Goal: Task Accomplishment & Management: Use online tool/utility

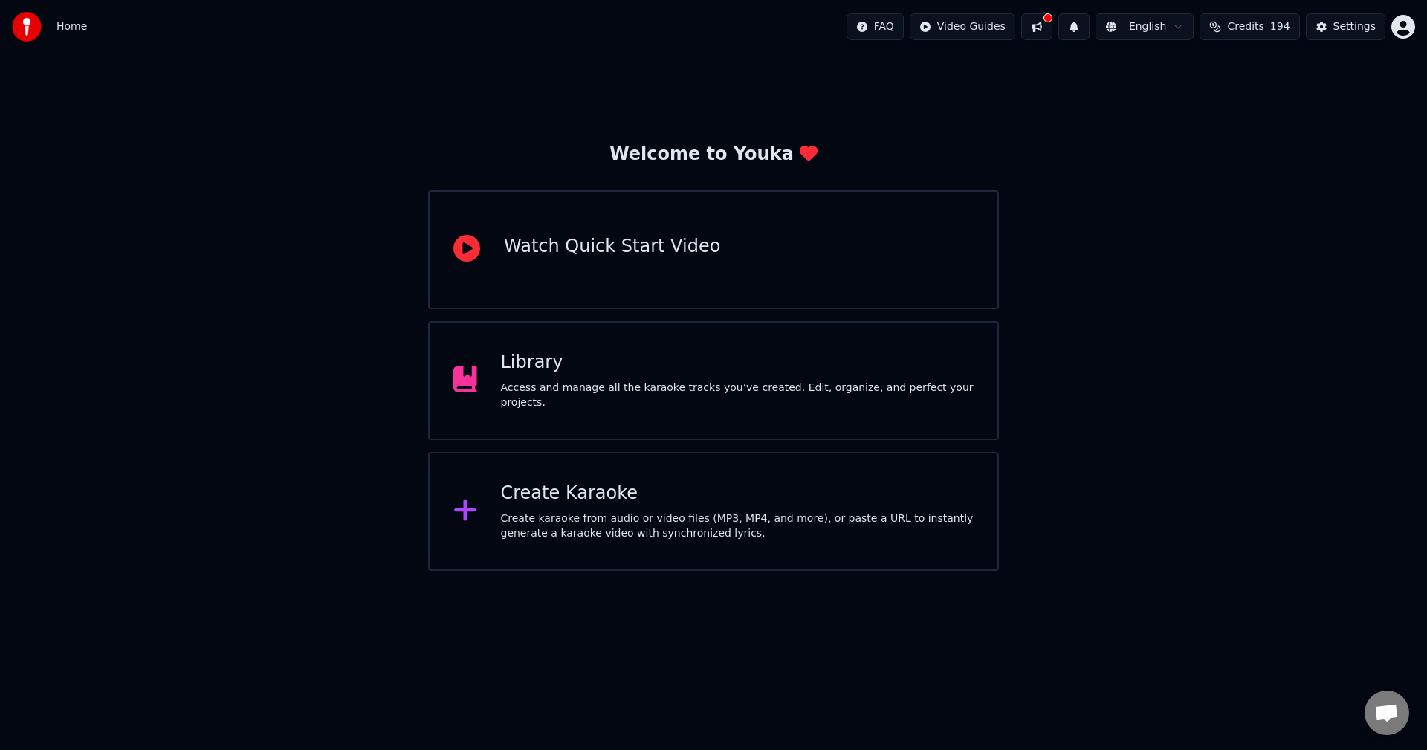
click at [561, 383] on div "Library Access and manage all the karaoke tracks you’ve created. Edit, organize…" at bounding box center [737, 380] width 473 height 59
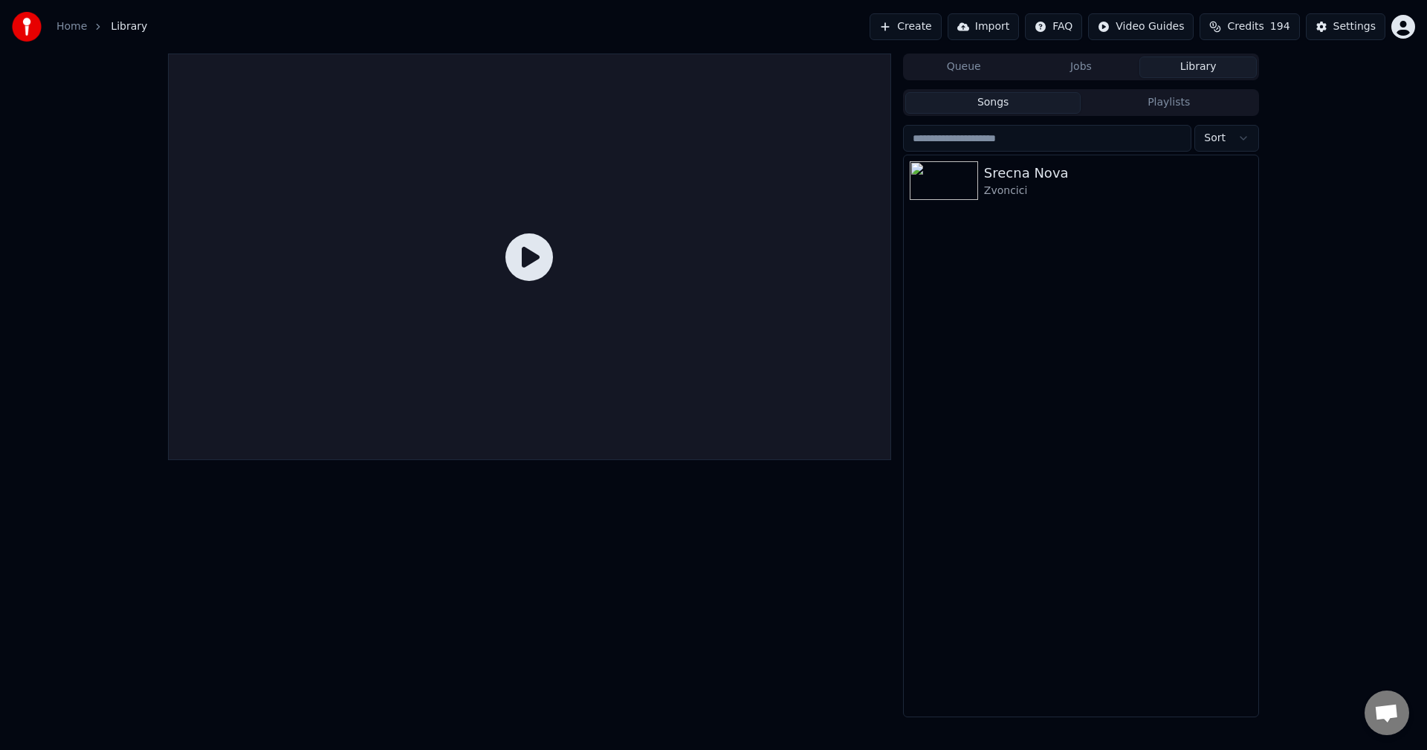
click at [1245, 26] on span "Credits" at bounding box center [1245, 26] width 36 height 15
click at [1130, 282] on div "Srecna Nova Zvoncici" at bounding box center [1081, 435] width 354 height 561
click at [987, 109] on button "Songs" at bounding box center [993, 103] width 176 height 22
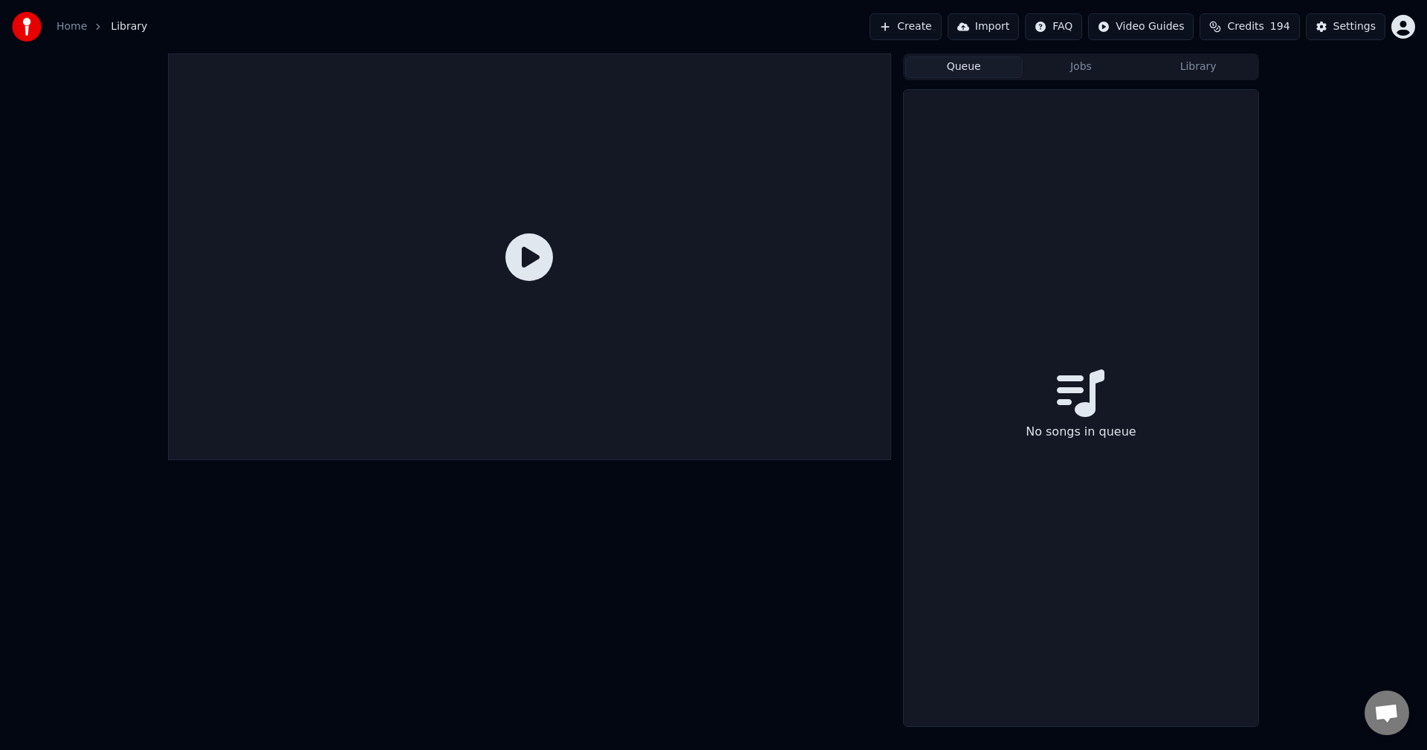
click at [982, 62] on button "Queue" at bounding box center [963, 67] width 117 height 22
click at [294, 286] on div at bounding box center [529, 257] width 723 height 407
click at [505, 262] on div at bounding box center [529, 257] width 723 height 407
click at [526, 261] on icon at bounding box center [529, 257] width 48 height 48
click at [997, 396] on div "No songs in queue" at bounding box center [1081, 408] width 354 height 636
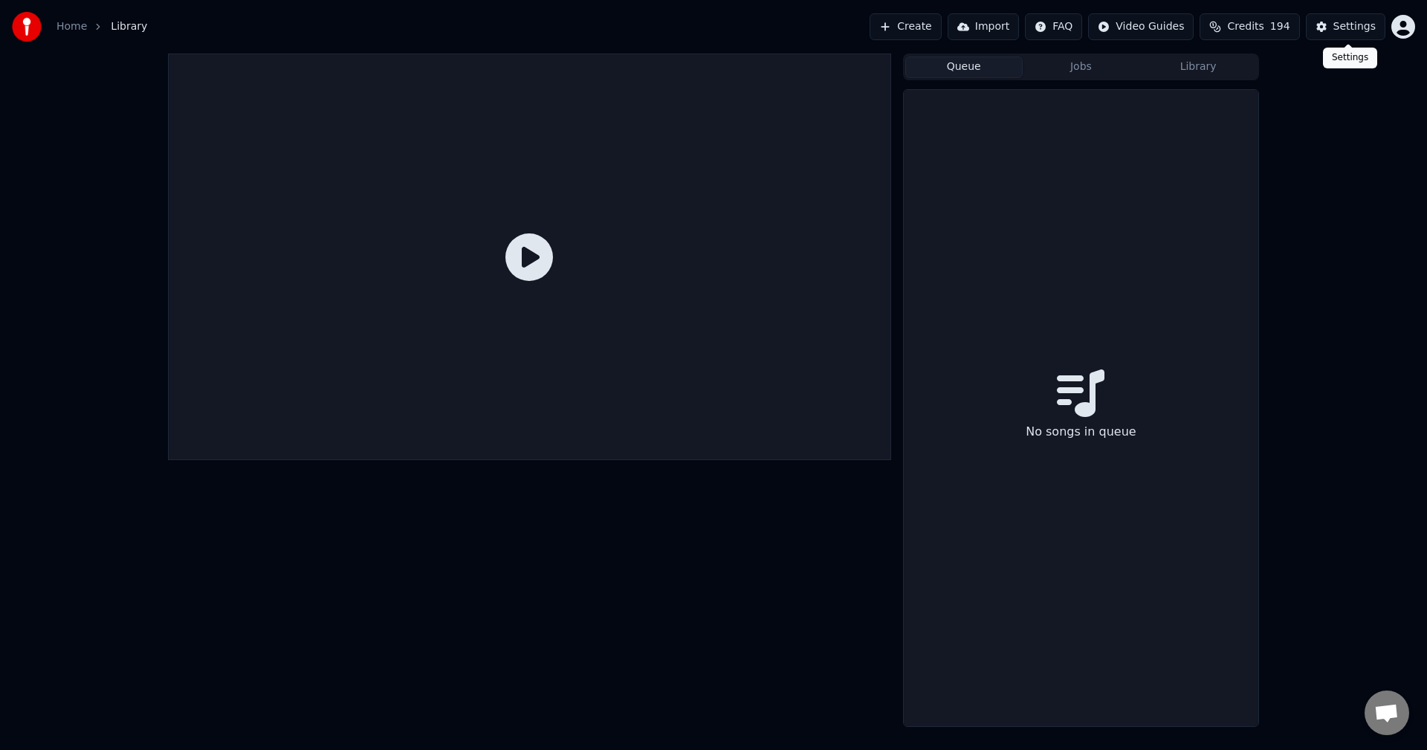
click at [1350, 30] on div "Settings" at bounding box center [1354, 26] width 42 height 15
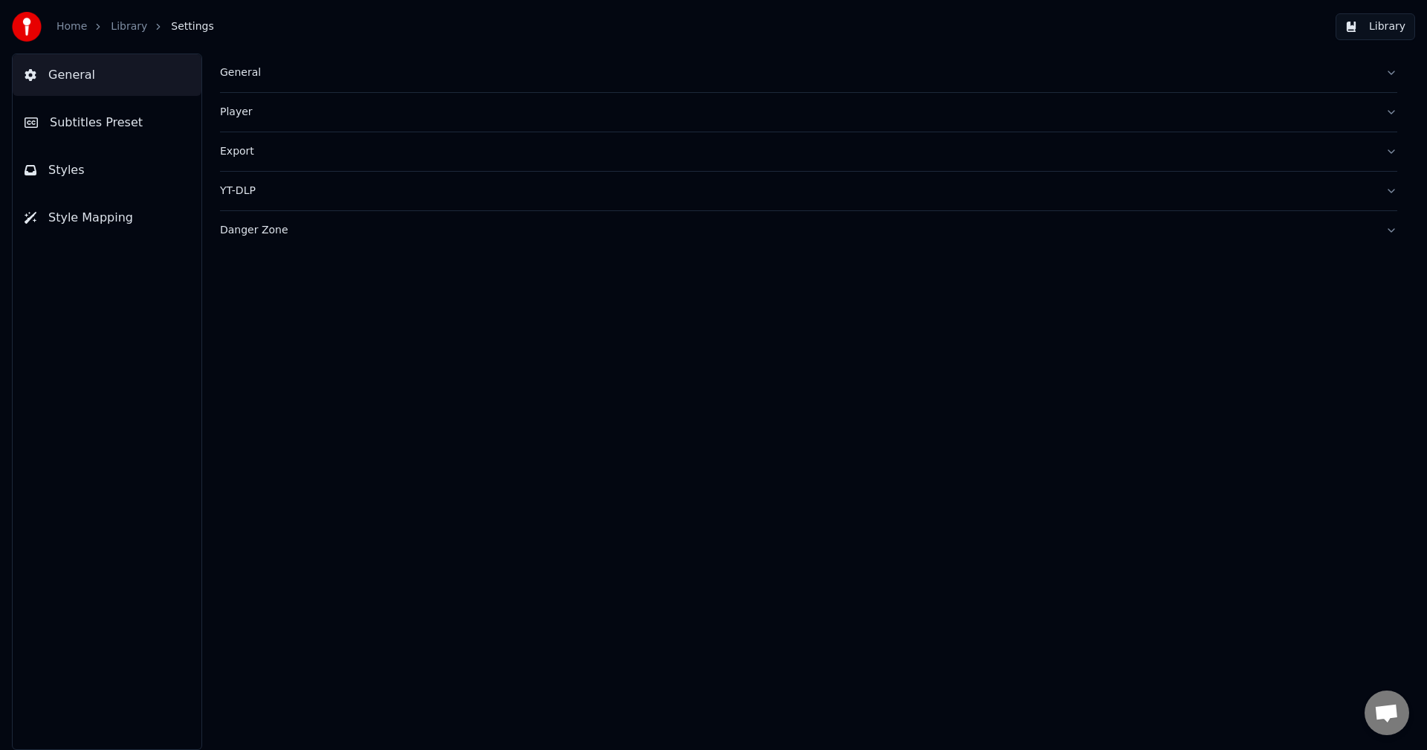
click at [56, 166] on span "Styles" at bounding box center [66, 170] width 36 height 18
